Goal: Navigation & Orientation: Find specific page/section

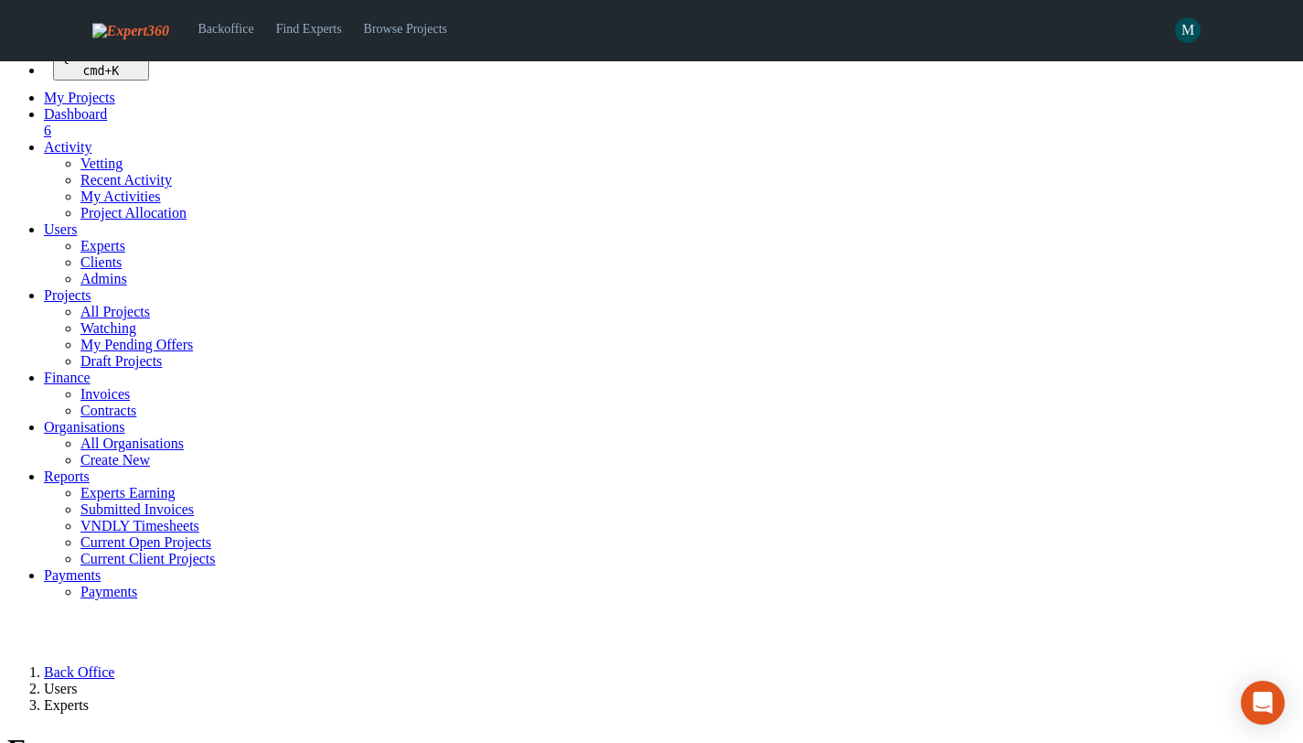
click at [79, 303] on span "Projects" at bounding box center [68, 295] width 48 height 16
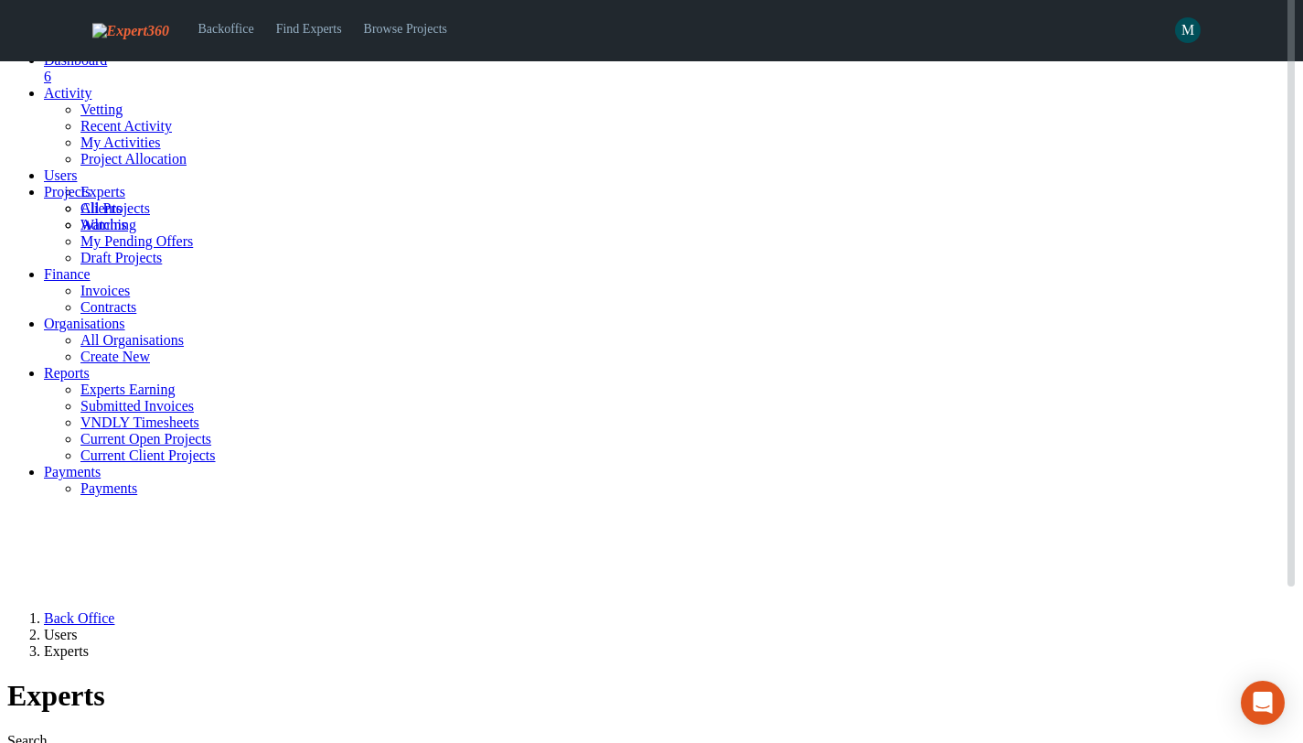
scroll to position [37, 0]
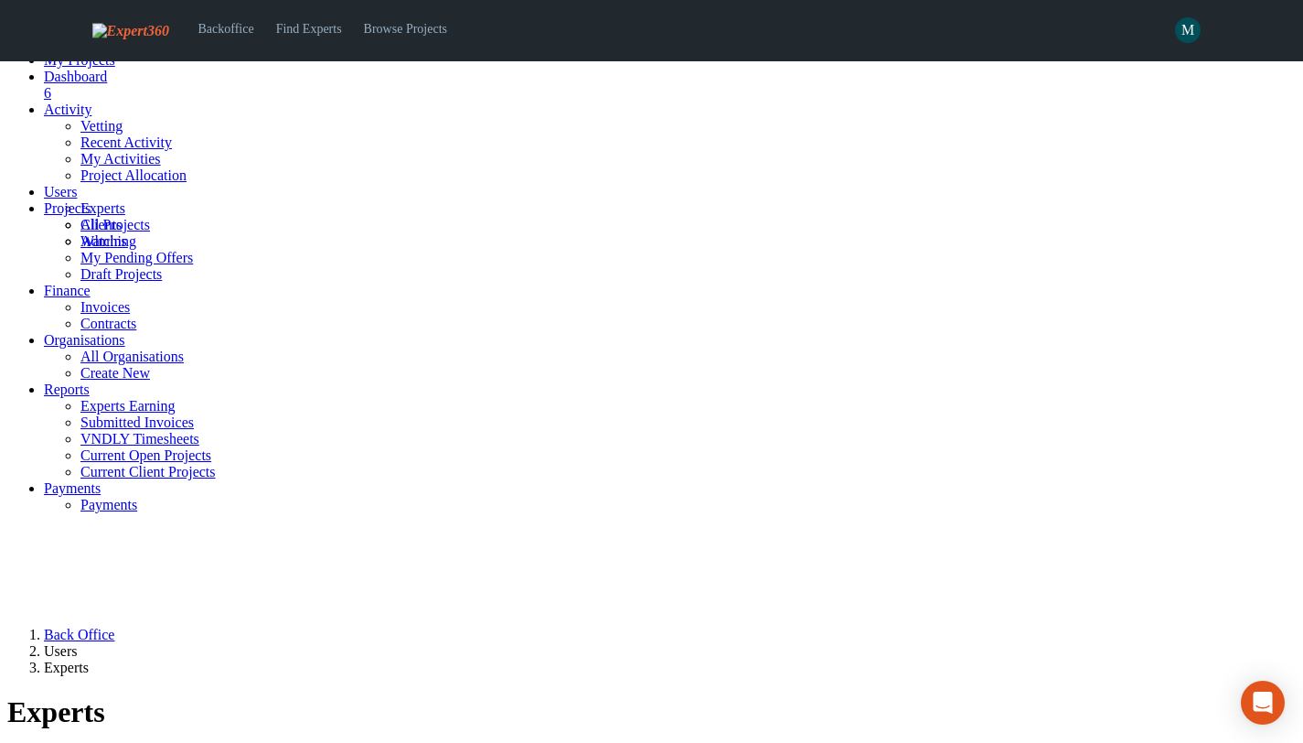
click at [96, 232] on link "All Projects" at bounding box center [115, 225] width 70 height 16
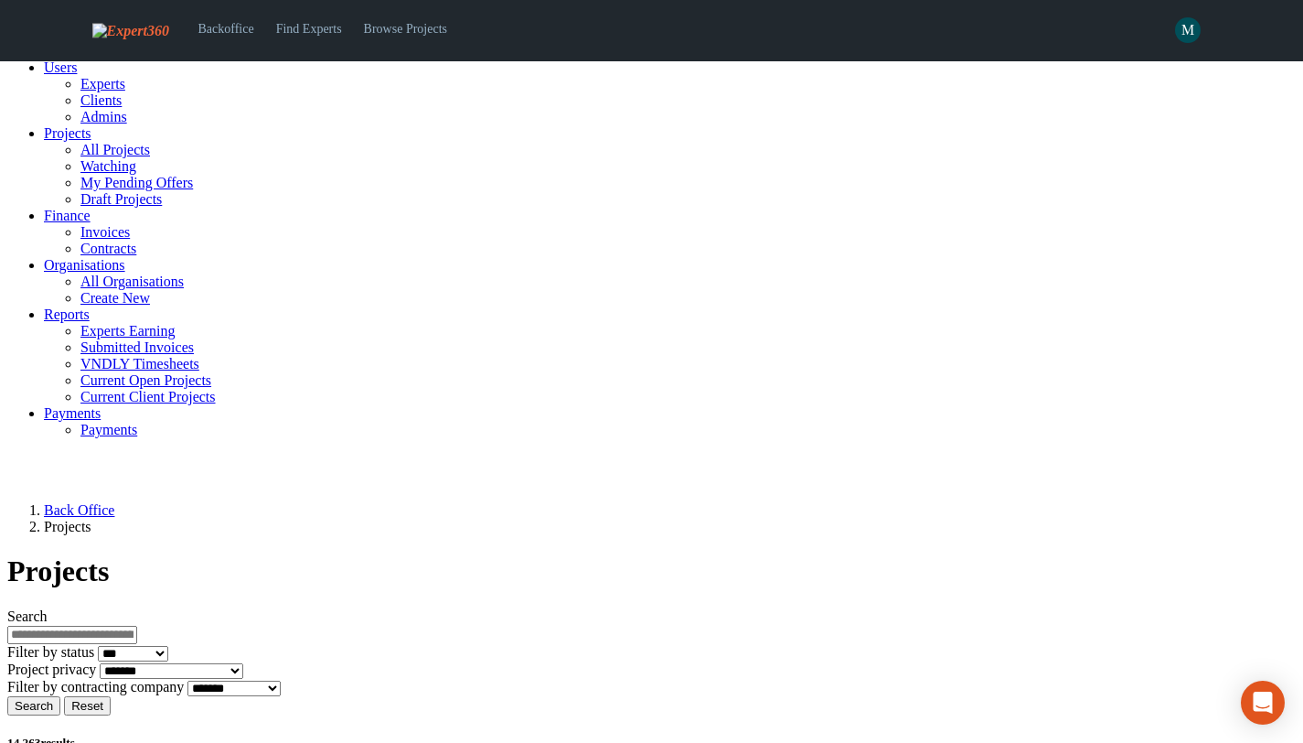
scroll to position [192, 0]
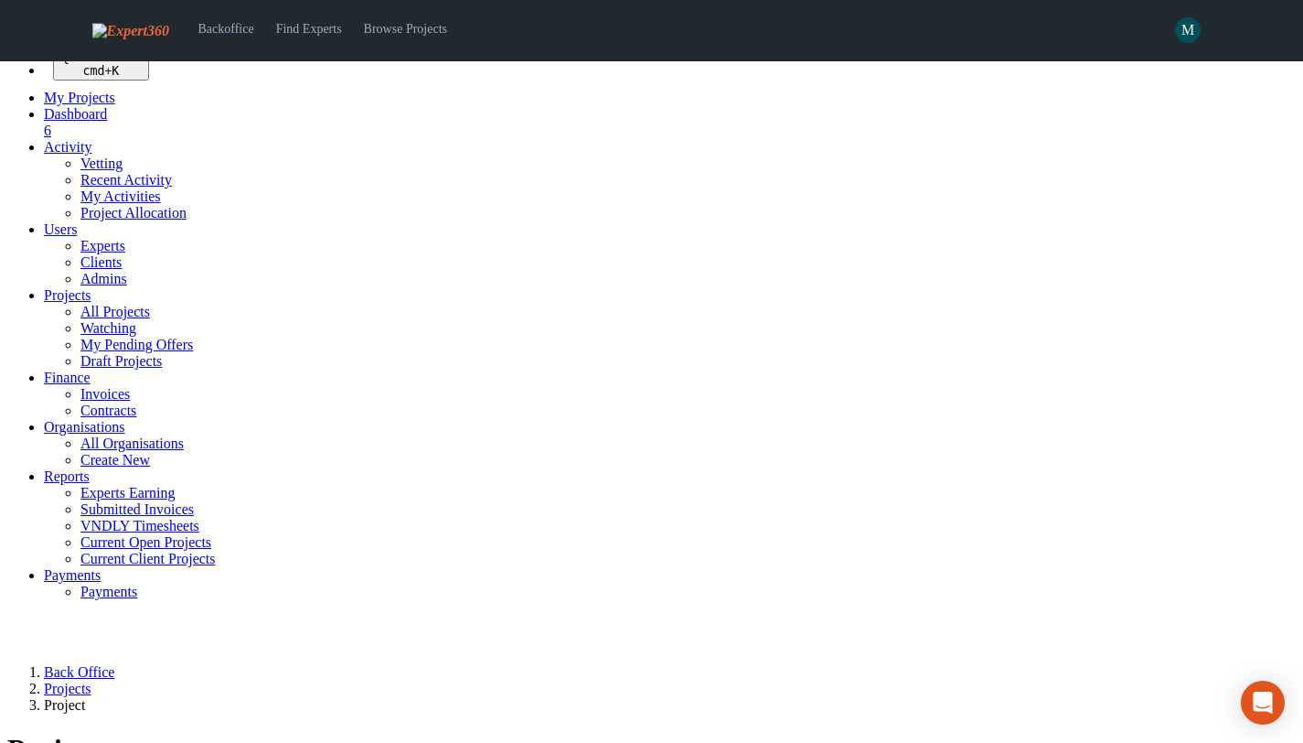
select select
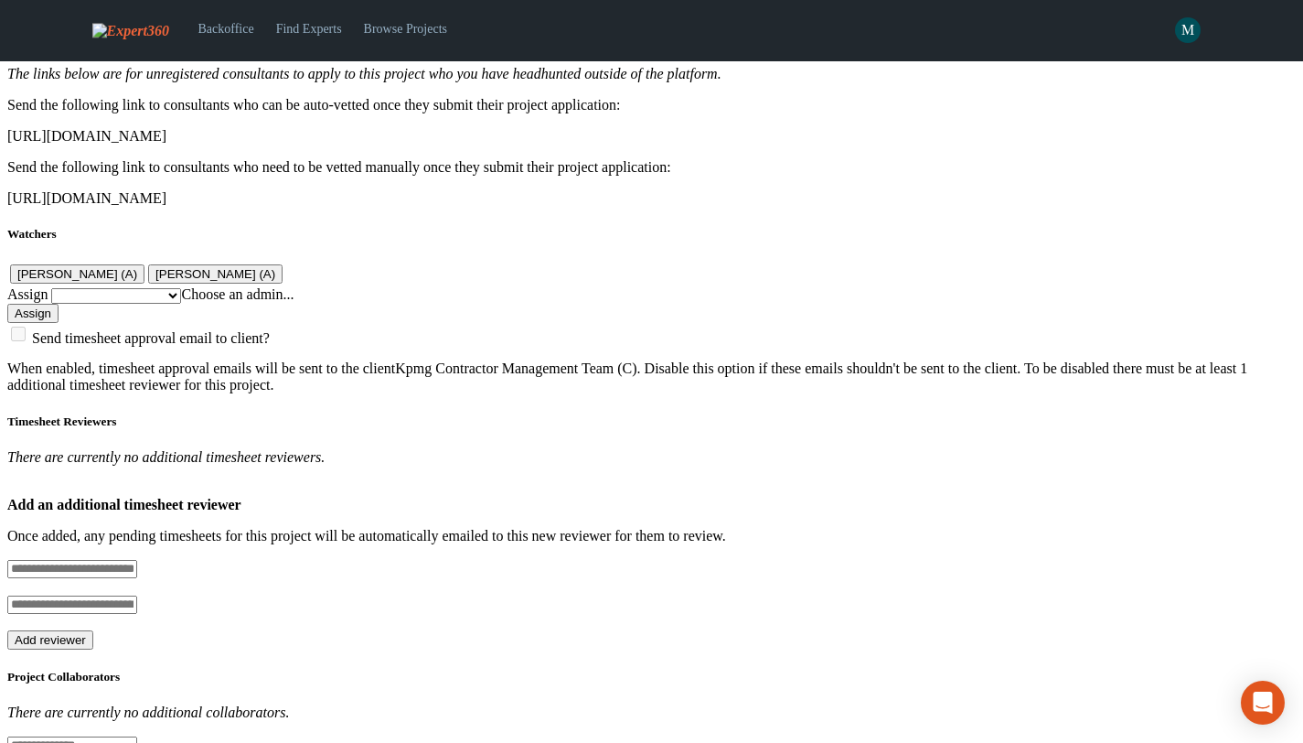
scroll to position [1348, 0]
